Goal: Obtain resource: Obtain resource

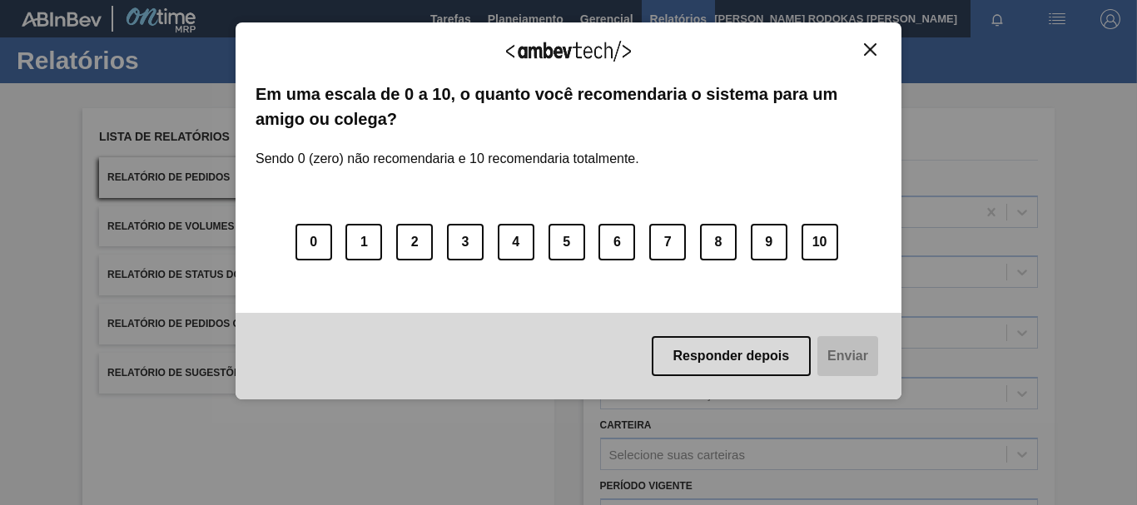
click at [866, 58] on div "Agradecemos seu feedback!" at bounding box center [569, 61] width 626 height 39
click at [869, 44] on img "Close" at bounding box center [870, 49] width 12 height 12
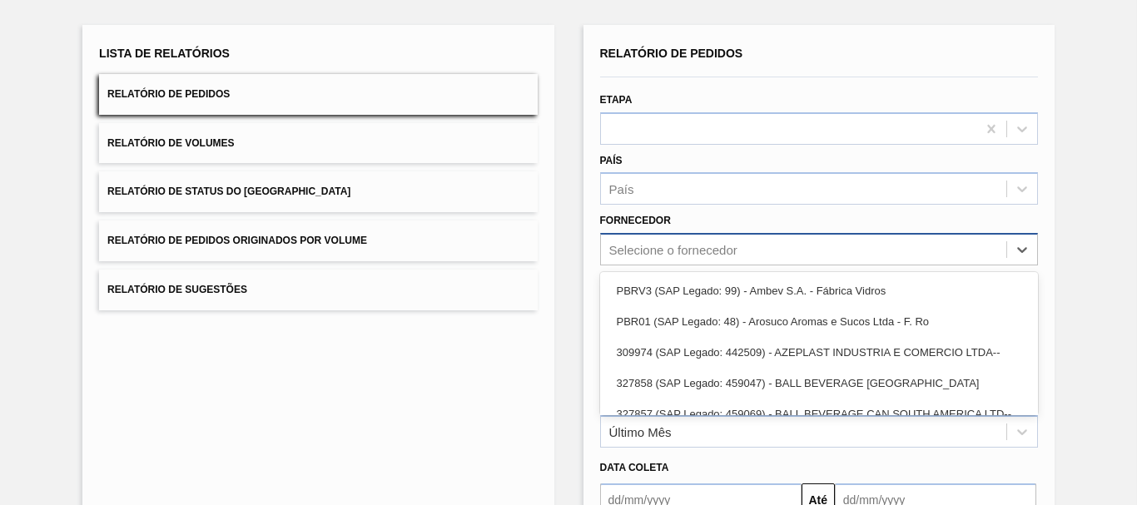
click at [723, 246] on div "Selecione o fornecedor" at bounding box center [803, 250] width 405 height 24
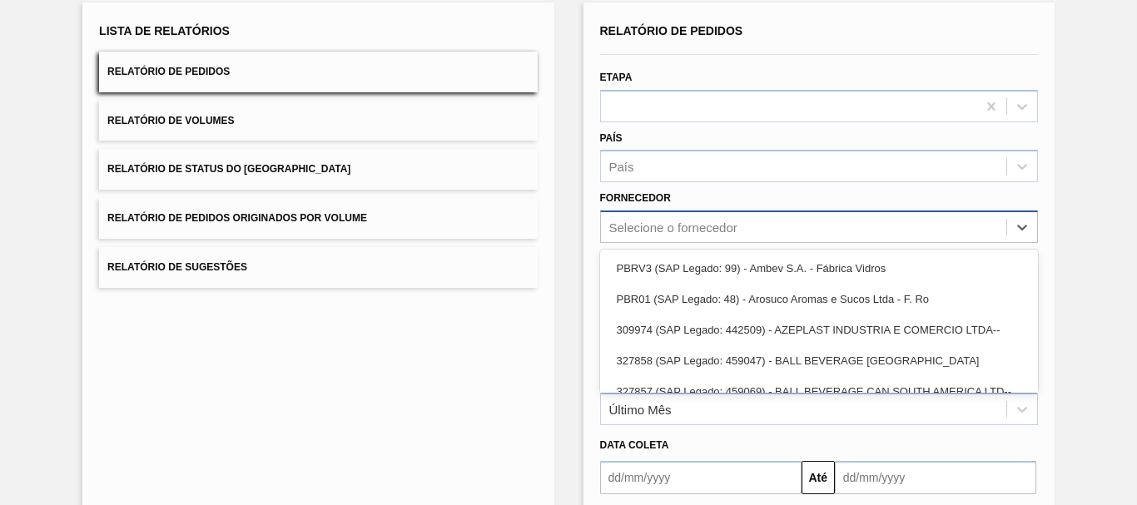
scroll to position [107, 0]
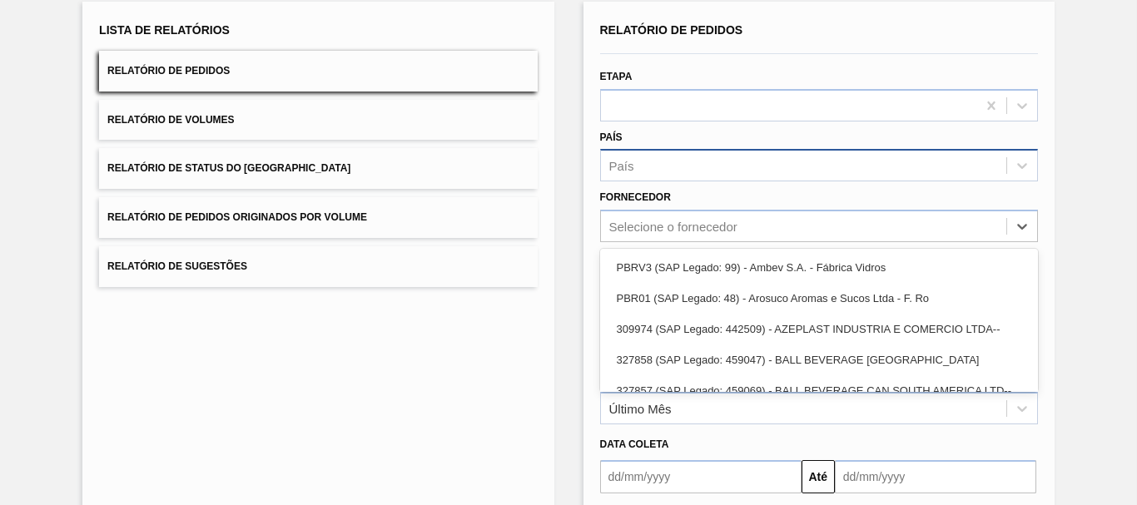
click at [687, 162] on div "País" at bounding box center [803, 166] width 405 height 24
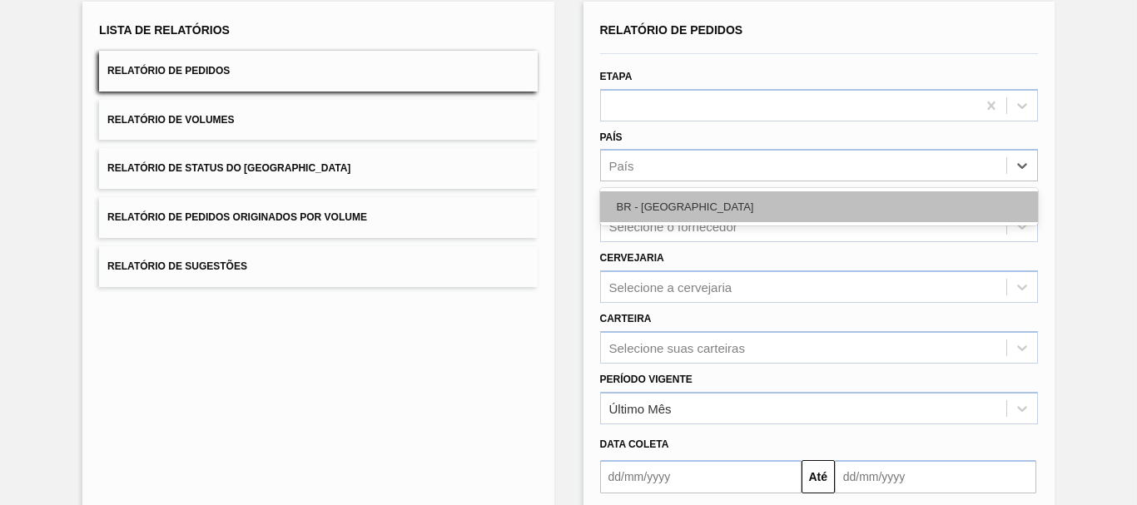
click at [657, 214] on div "BR - [GEOGRAPHIC_DATA]" at bounding box center [819, 206] width 438 height 31
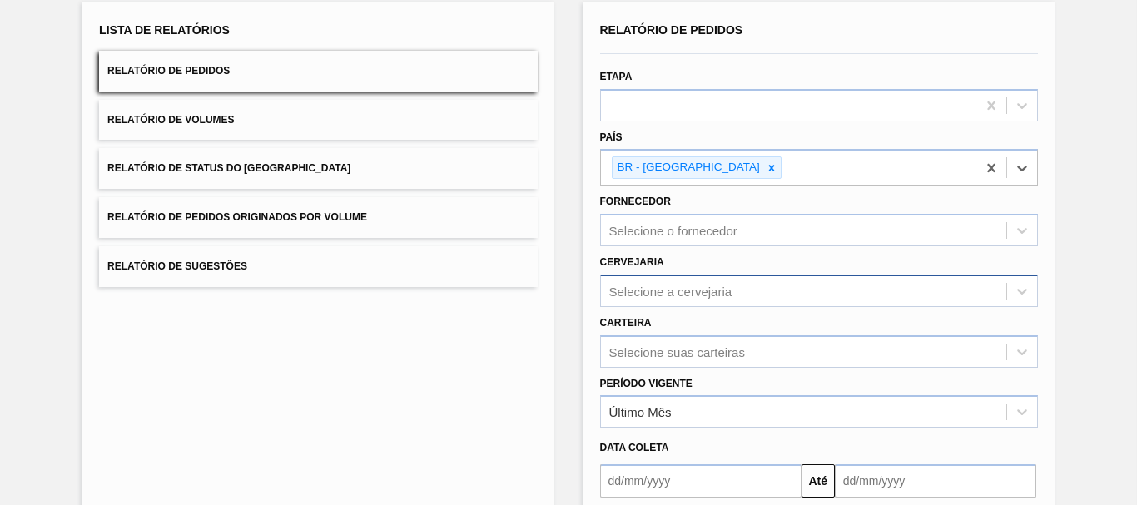
click at [615, 279] on div "Selecione a cervejaria" at bounding box center [803, 291] width 405 height 24
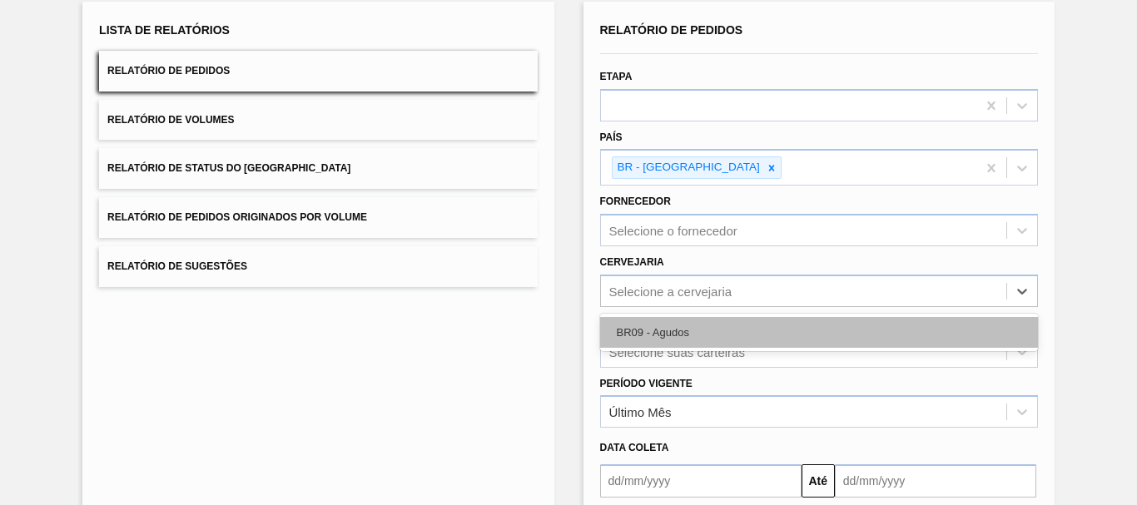
click at [607, 335] on div "BR09 - Agudos" at bounding box center [819, 332] width 438 height 31
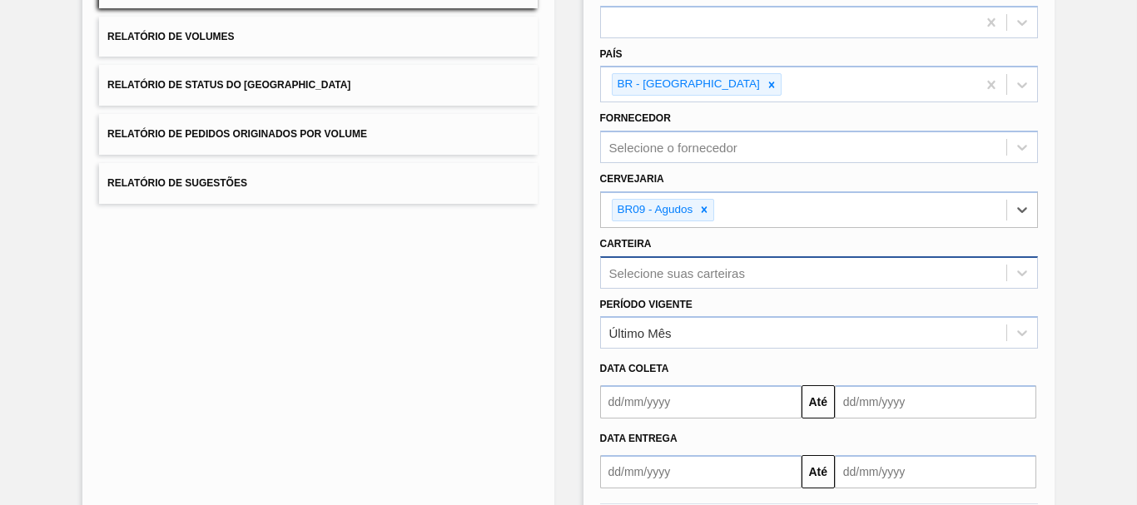
click at [641, 267] on div "Selecione suas carteiras" at bounding box center [819, 272] width 438 height 32
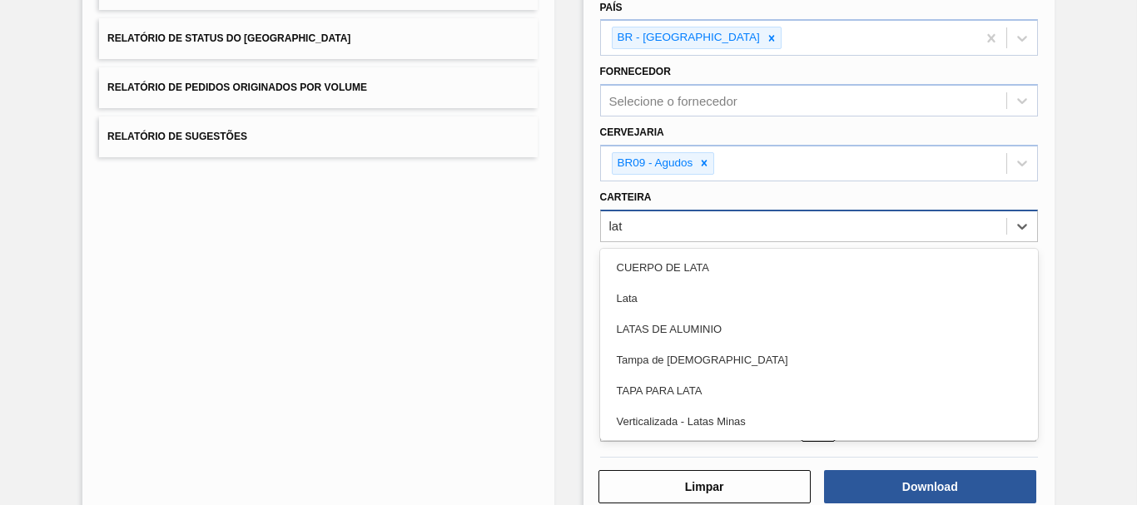
type input "lata"
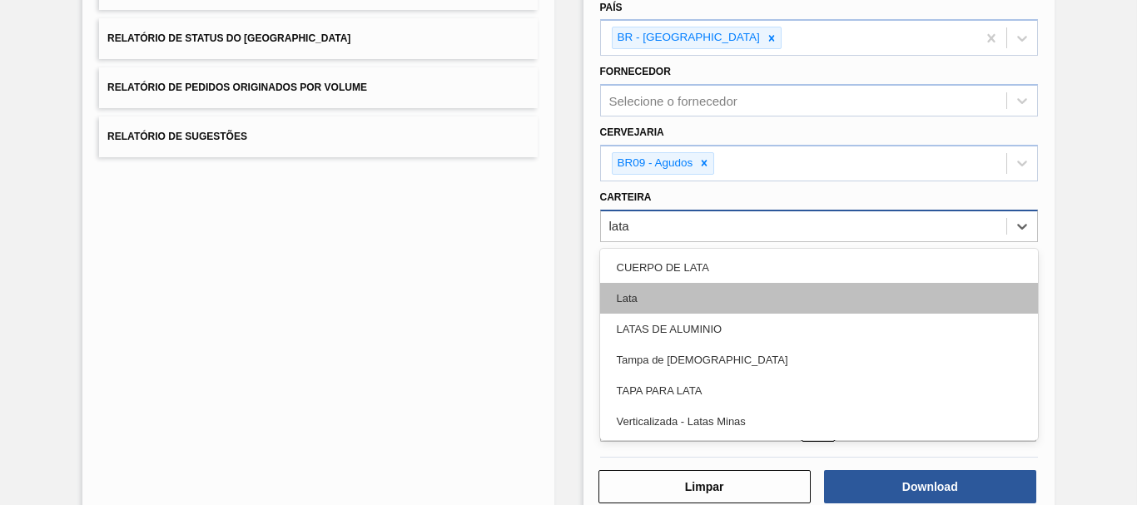
click at [628, 305] on div "Lata" at bounding box center [819, 298] width 438 height 31
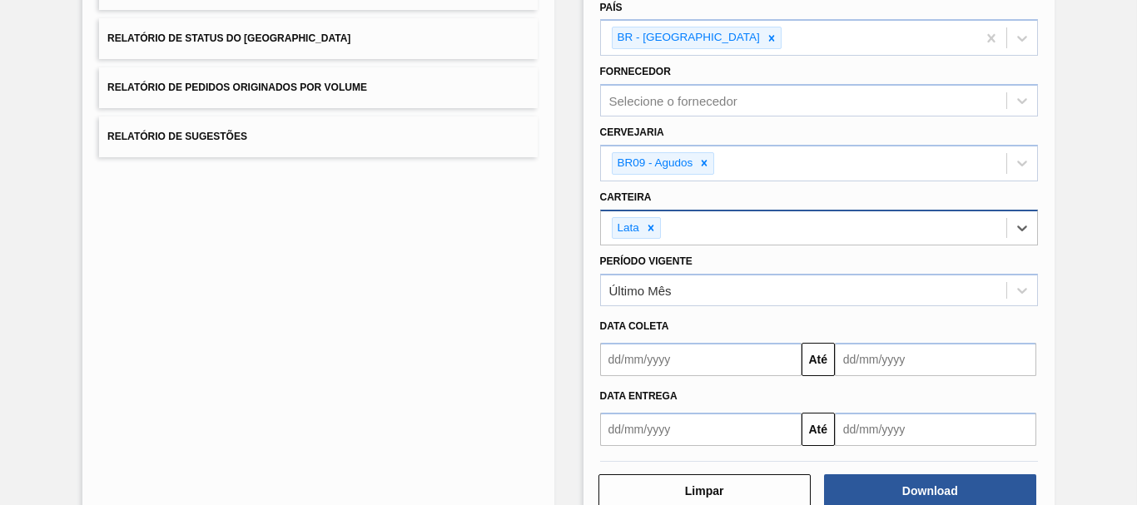
click at [799, 372] on input "text" at bounding box center [700, 359] width 201 height 33
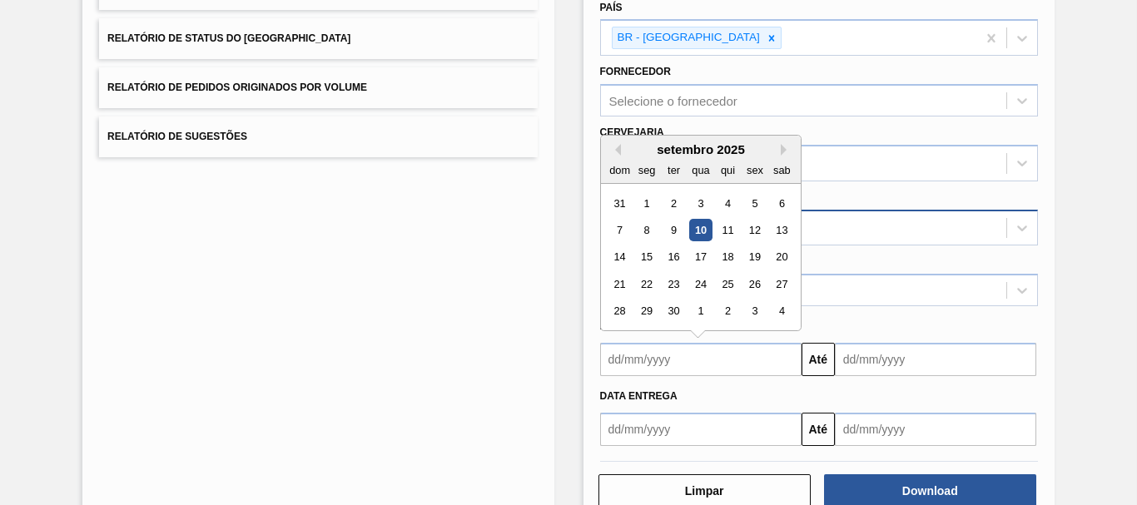
click at [614, 156] on div "setembro 2025" at bounding box center [701, 149] width 200 height 14
click at [614, 142] on div "setembro 2025" at bounding box center [701, 149] width 200 height 14
click at [618, 144] on button "Previous Month" at bounding box center [615, 150] width 12 height 12
click at [638, 309] on div "25" at bounding box center [646, 311] width 22 height 22
type input "[DATE]"
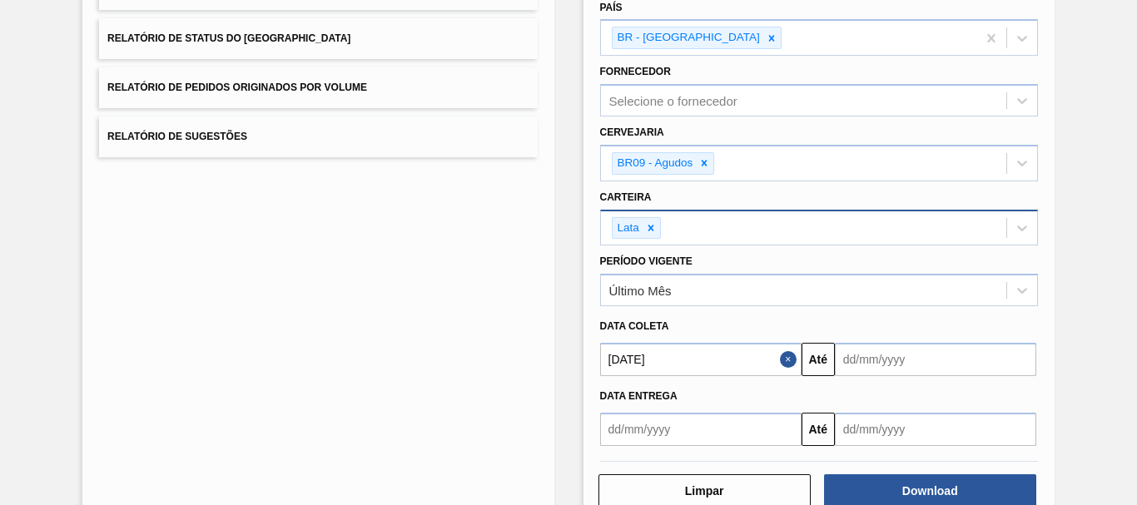
click at [938, 375] on input "text" at bounding box center [935, 359] width 201 height 33
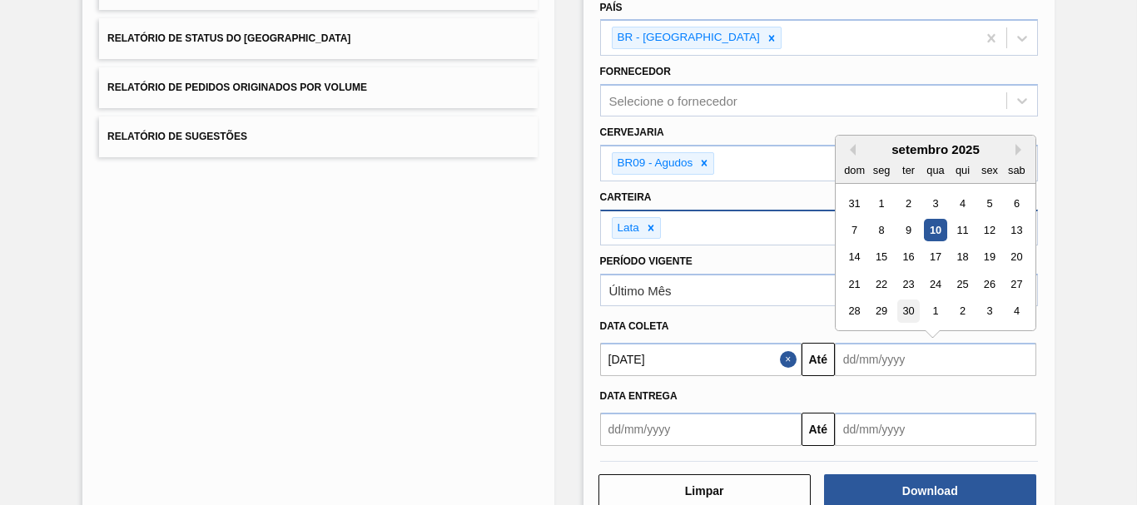
click at [905, 308] on div "30" at bounding box center [908, 311] width 22 height 22
type input "[DATE]"
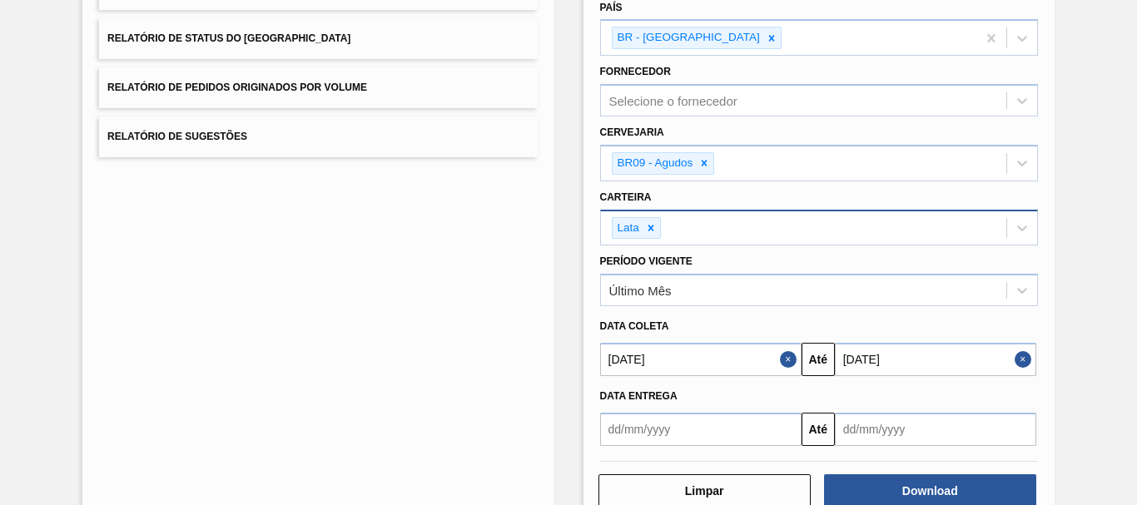
scroll to position [278, 0]
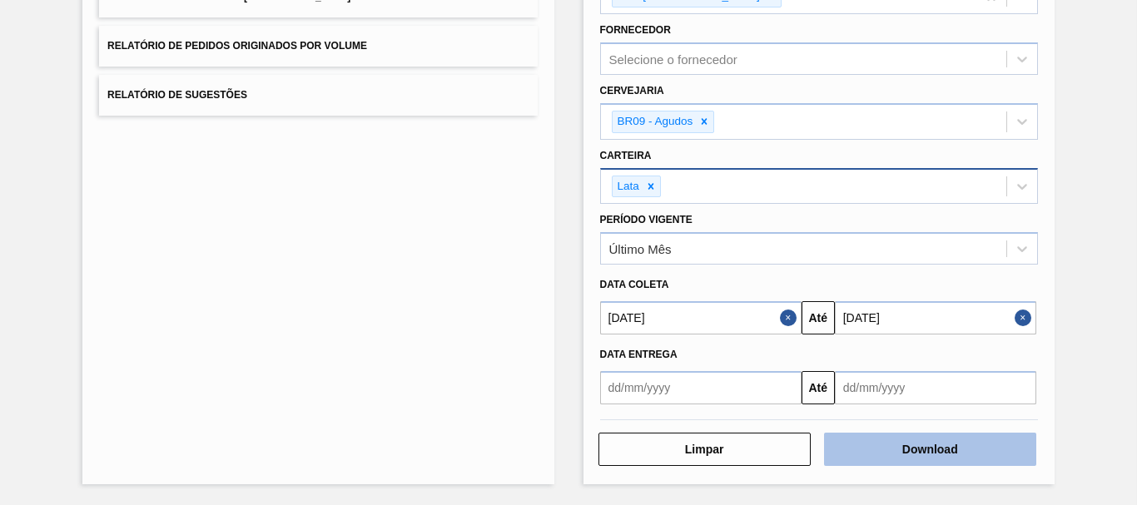
click at [918, 444] on button "Download" at bounding box center [930, 449] width 212 height 33
